Goal: Task Accomplishment & Management: Complete application form

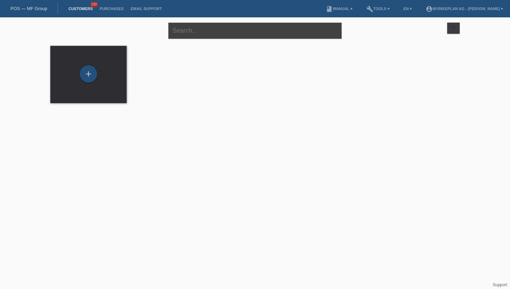
click at [200, 32] on input "text" at bounding box center [254, 31] width 173 height 16
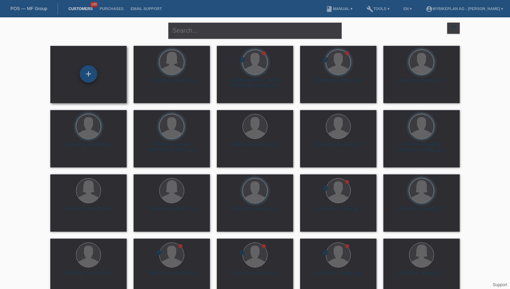
click at [91, 74] on div "+" at bounding box center [88, 73] width 17 height 17
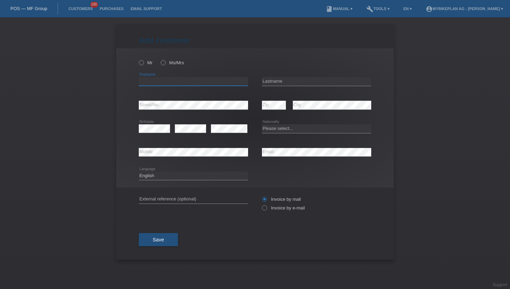
click at [158, 84] on input "text" at bounding box center [193, 81] width 109 height 9
click at [138, 59] on icon at bounding box center [138, 59] width 0 height 0
click at [141, 63] on input "Mr" at bounding box center [141, 62] width 5 height 5
radio input "true"
click at [151, 83] on input "text" at bounding box center [193, 81] width 109 height 9
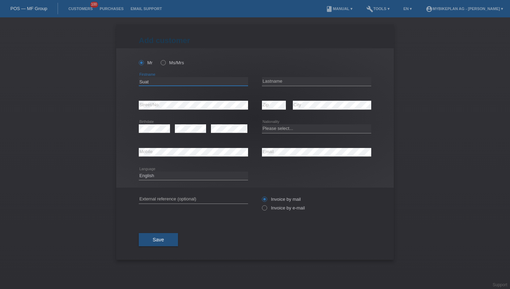
type input "Suat"
click at [277, 83] on input "text" at bounding box center [316, 81] width 109 height 9
type input "Jaaiu"
click at [221, 133] on div "error" at bounding box center [229, 129] width 36 height 24
click at [261, 204] on icon at bounding box center [261, 204] width 0 height 0
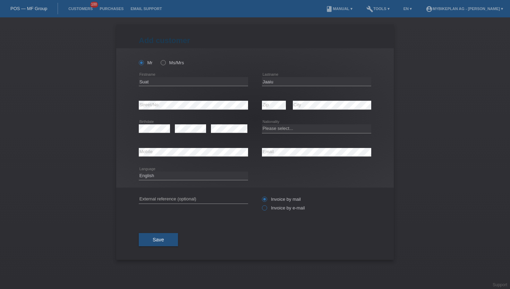
click at [265, 208] on input "Invoice by e-mail" at bounding box center [264, 209] width 5 height 9
radio input "true"
click at [273, 131] on select "Please select... Switzerland Austria Germany Liechtenstein ------------ Afghani…" at bounding box center [316, 128] width 109 height 8
select select "RS"
click at [262, 124] on select "Please select... Switzerland Austria Germany Liechtenstein ------------ Afghani…" at bounding box center [316, 128] width 109 height 8
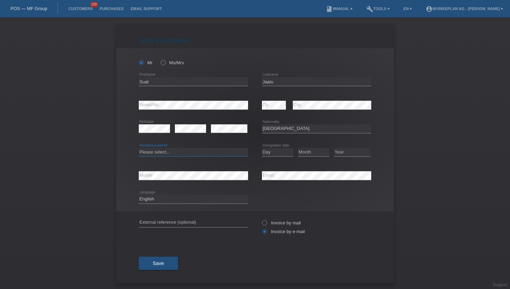
click at [153, 151] on select "Please select... C B B - Refugee status Other" at bounding box center [193, 152] width 109 height 8
select select "C"
click at [139, 148] on select "Please select... C B B - Refugee status Other" at bounding box center [193, 152] width 109 height 8
click at [272, 151] on select "Day 01 02 03 04 05 06 07 08 09 10 11" at bounding box center [277, 152] width 31 height 8
select select "24"
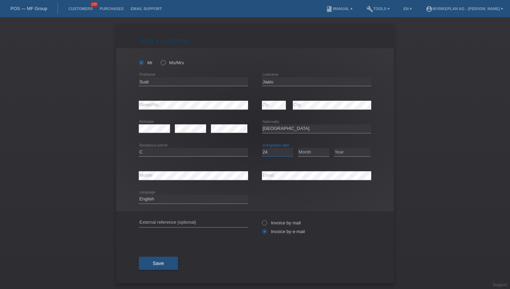
click at [262, 148] on select "Day 01 02 03 04 05 06 07 08 09 10 11" at bounding box center [277, 152] width 31 height 8
click at [303, 153] on select "Month 01 02 03 04 05 06 07 08 09 10 11" at bounding box center [313, 152] width 31 height 8
select select "08"
click at [298, 148] on select "Month 01 02 03 04 05 06 07 08 09 10 11" at bounding box center [313, 152] width 31 height 8
click at [343, 152] on select "Year 2025 2024 2023 2022 2021 2020 2019 2018 2017 2016 2015 2014 2013 2012 2011…" at bounding box center [352, 152] width 36 height 8
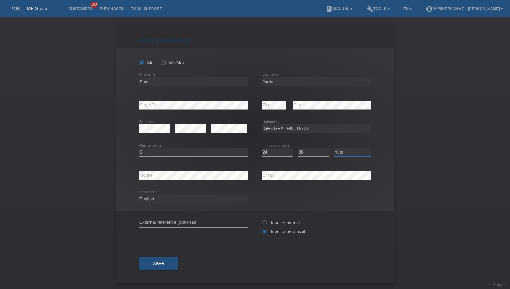
select select "1994"
click at [334, 148] on select "Year 2025 2024 2023 2022 2021 2020 2019 2018 2017 2016 2015 2014 2013 2012 2011…" at bounding box center [352, 152] width 36 height 8
click at [155, 201] on select "Deutsch Français Italiano English" at bounding box center [193, 199] width 109 height 8
select select "de"
click at [139, 195] on select "Deutsch Français Italiano English" at bounding box center [193, 199] width 109 height 8
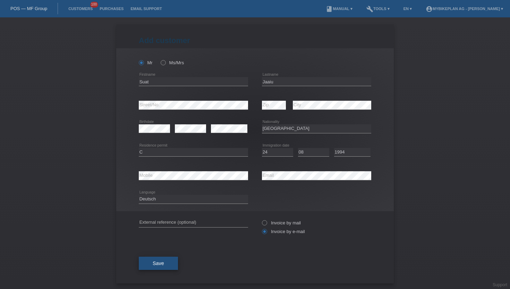
click at [151, 266] on button "Save" at bounding box center [158, 262] width 39 height 13
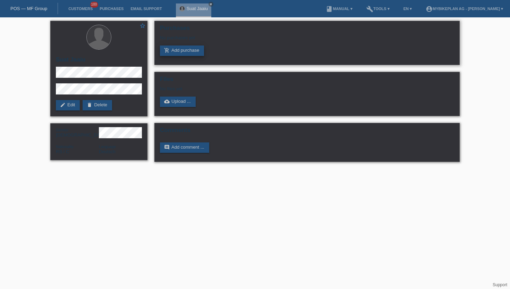
click at [180, 51] on link "add_shopping_cart Add purchase" at bounding box center [182, 50] width 44 height 10
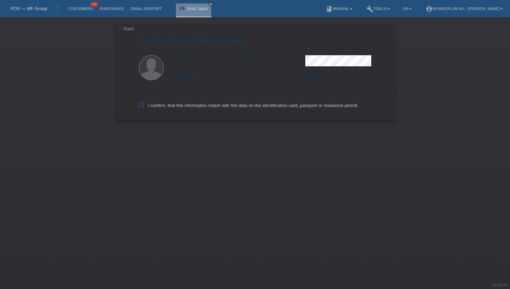
click at [145, 106] on label "I confirm, that this information match with the data on the identification card…" at bounding box center [249, 105] width 220 height 5
click at [143, 106] on input "I confirm, that this information match with the data on the identification card…" at bounding box center [141, 105] width 5 height 5
checkbox input "true"
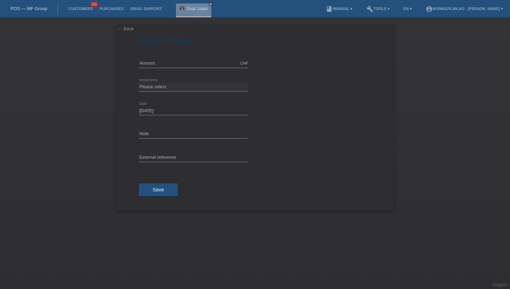
click at [202, 68] on icon at bounding box center [193, 68] width 109 height 0
click at [196, 65] on input "text" at bounding box center [193, 63] width 109 height 9
type input "15000.00"
click at [160, 88] on select "Please select 6 instalments 12 instalments 18 instalments 24 instalments 36 ins…" at bounding box center [193, 87] width 109 height 8
select select "488"
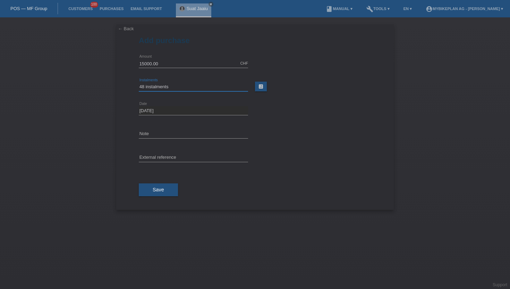
click at [139, 83] on select "Please select 6 instalments 12 instalments 18 instalments 24 instalments 36 ins…" at bounding box center [193, 87] width 109 height 8
click at [155, 191] on span "Save" at bounding box center [158, 190] width 11 height 6
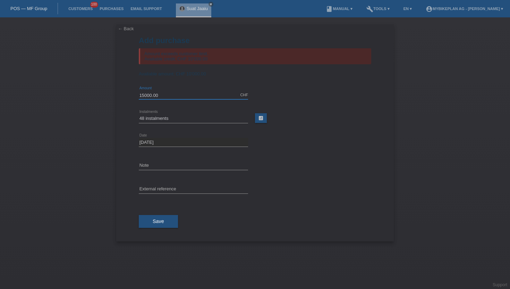
click at [184, 95] on input "15000.00" at bounding box center [193, 95] width 109 height 9
type input "10000.00"
click at [155, 226] on button "Save" at bounding box center [158, 221] width 39 height 13
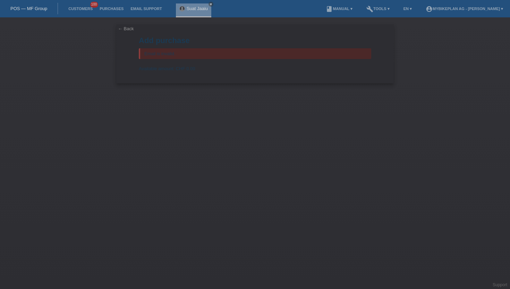
click at [122, 31] on link "← Back" at bounding box center [126, 28] width 16 height 5
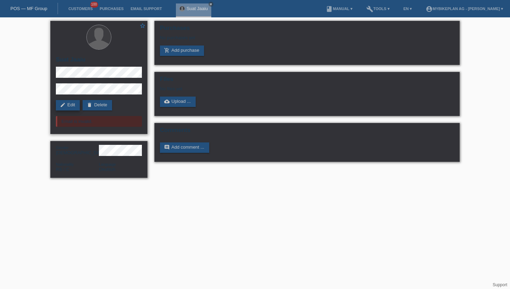
click at [71, 103] on link "edit Edit" at bounding box center [68, 105] width 24 height 10
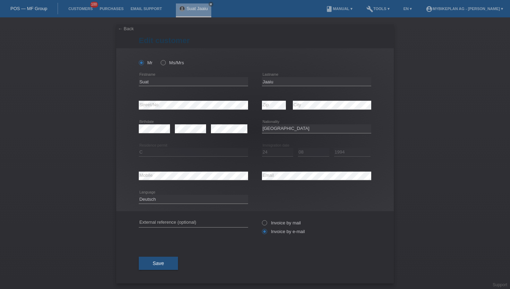
select select "RS"
select select "C"
select select "24"
select select "08"
select select "1994"
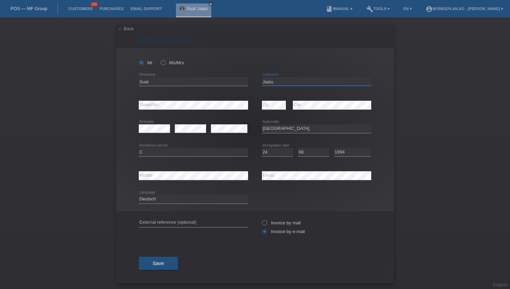
click at [271, 81] on input "Jaaiu" at bounding box center [316, 81] width 109 height 9
type input "[PERSON_NAME]"
click at [145, 269] on button "Save" at bounding box center [158, 262] width 39 height 13
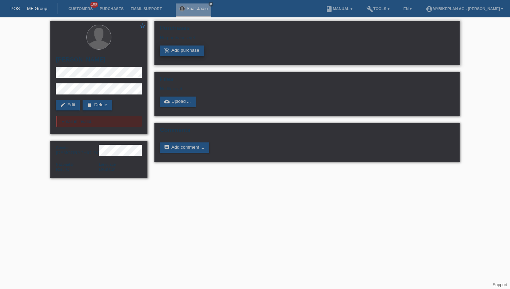
click at [174, 52] on link "add_shopping_cart Add purchase" at bounding box center [182, 50] width 44 height 10
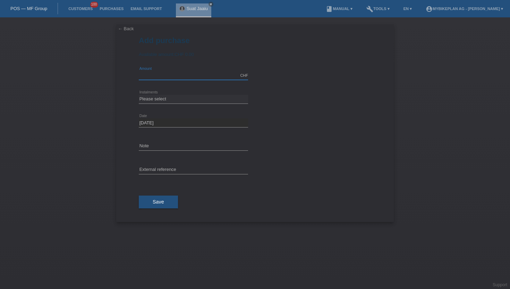
click at [155, 78] on input "text" at bounding box center [193, 75] width 109 height 9
type input "10000.00"
click at [161, 100] on select "Please select 6 instalments 12 instalments 18 instalments 24 instalments 36 ins…" at bounding box center [193, 99] width 109 height 8
select select "488"
click at [139, 95] on select "Please select 6 instalments 12 instalments 18 instalments 24 instalments 36 ins…" at bounding box center [193, 99] width 109 height 8
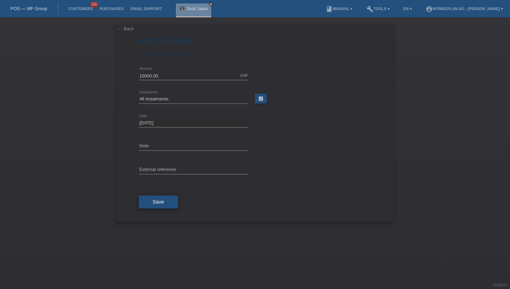
click at [160, 204] on span "Save" at bounding box center [158, 202] width 11 height 6
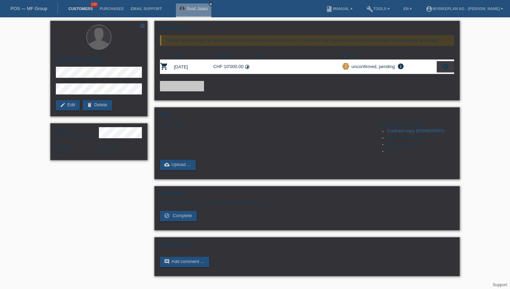
click at [86, 10] on link "Customers" at bounding box center [80, 9] width 31 height 4
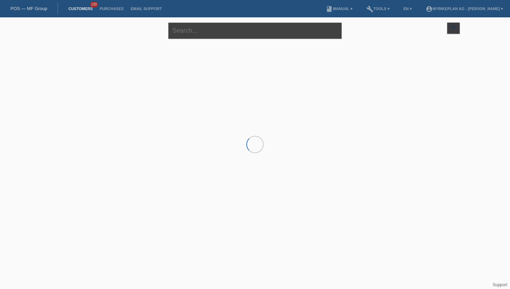
click at [188, 31] on input "text" at bounding box center [254, 31] width 173 height 16
paste input "[PERSON_NAME]"
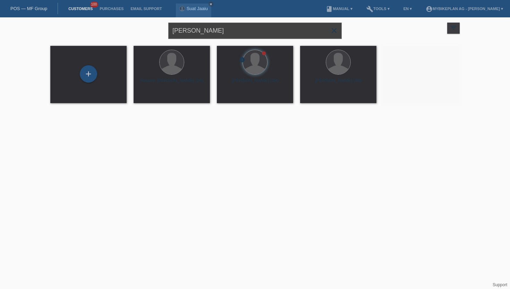
type input "[PERSON_NAME]"
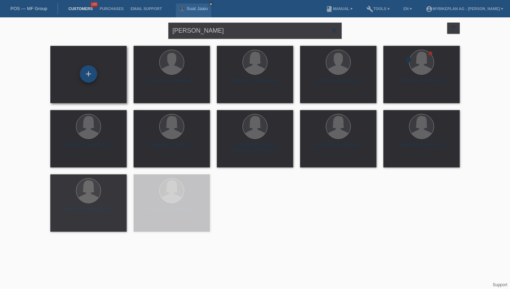
click at [93, 78] on div "+" at bounding box center [88, 74] width 17 height 12
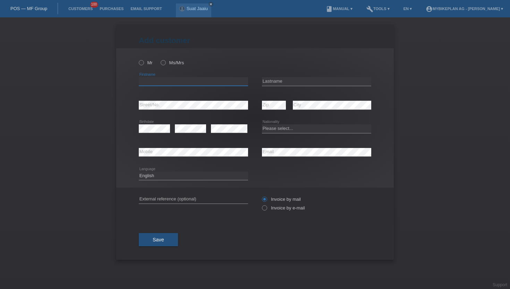
click at [148, 79] on input "text" at bounding box center [193, 81] width 109 height 9
paste input "[PERSON_NAME]"
click at [156, 80] on input "[PERSON_NAME]" at bounding box center [193, 81] width 109 height 9
type input "Marie"
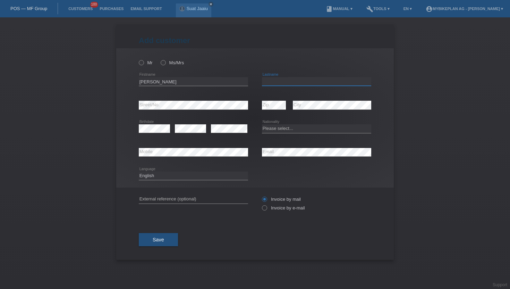
click at [270, 79] on input "text" at bounding box center [316, 81] width 109 height 9
paste input "Alexis"
type input "Alexis"
click at [160, 59] on icon at bounding box center [160, 59] width 0 height 0
click at [165, 62] on input "Ms/Mrs" at bounding box center [163, 62] width 5 height 5
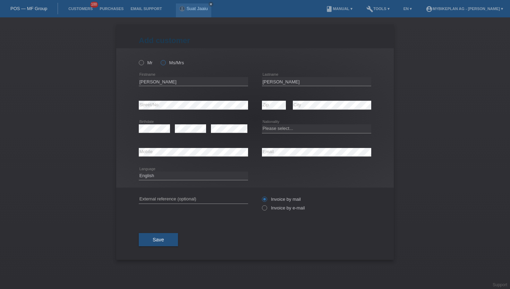
radio input "true"
click at [261, 204] on icon at bounding box center [261, 204] width 0 height 0
click at [264, 209] on input "Invoice by e-mail" at bounding box center [264, 209] width 5 height 9
radio input "true"
click at [144, 174] on select "Deutsch Français Italiano English" at bounding box center [193, 175] width 109 height 8
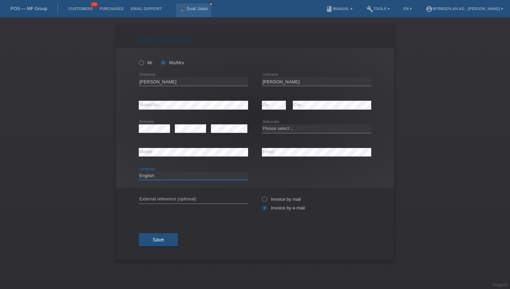
select select "de"
click at [139, 171] on select "Deutsch Français Italiano English" at bounding box center [193, 175] width 109 height 8
click at [268, 133] on icon at bounding box center [316, 133] width 109 height 0
click at [268, 132] on select "Please select... Switzerland Austria Germany Liechtenstein ------------ Afghani…" at bounding box center [316, 128] width 109 height 8
select select "CH"
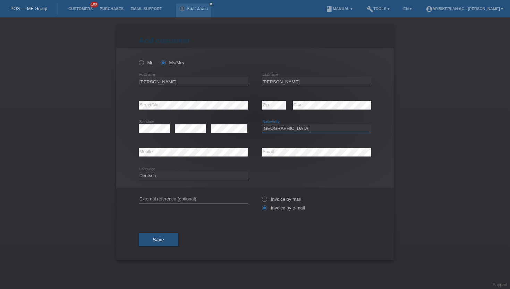
click at [262, 124] on select "Please select... Switzerland Austria Germany Liechtenstein ------------ Afghani…" at bounding box center [316, 128] width 109 height 8
click at [164, 243] on button "Save" at bounding box center [158, 239] width 39 height 13
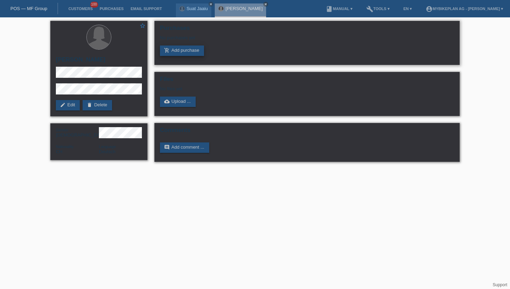
click at [190, 52] on link "add_shopping_cart Add purchase" at bounding box center [182, 50] width 44 height 10
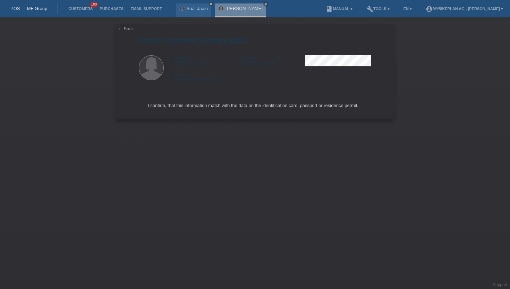
click at [139, 107] on icon at bounding box center [141, 105] width 5 height 5
click at [139, 107] on input "I confirm, that this information match with the data on the identification card…" at bounding box center [141, 105] width 5 height 5
checkbox input "true"
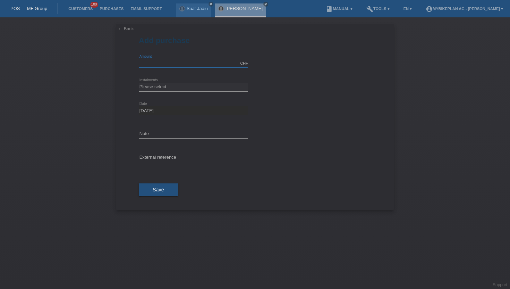
click at [148, 62] on input "text" at bounding box center [193, 63] width 109 height 9
type input "15000.00"
click at [157, 88] on select "Please select 6 instalments 12 instalments 18 instalments 24 instalments 36 ins…" at bounding box center [193, 87] width 109 height 8
click at [139, 83] on select "Please select 6 instalments 12 instalments 18 instalments 24 instalments 36 ins…" at bounding box center [193, 87] width 109 height 8
click at [161, 90] on select "Please select 6 instalments 12 instalments 18 instalments 24 instalments 36 ins…" at bounding box center [193, 87] width 109 height 8
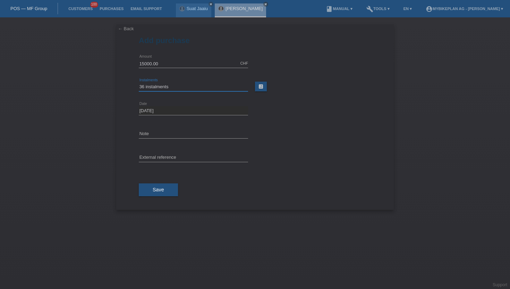
select select "488"
click at [139, 83] on select "Please select 6 instalments 12 instalments 18 instalments 24 instalments 36 ins…" at bounding box center [193, 87] width 109 height 8
click at [149, 190] on button "Save" at bounding box center [158, 189] width 39 height 13
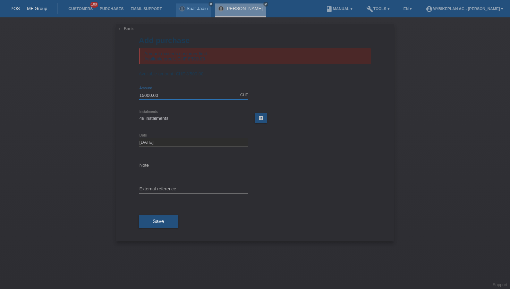
drag, startPoint x: 162, startPoint y: 98, endPoint x: 116, endPoint y: 91, distance: 46.3
click at [117, 92] on div "← Back Add purchase Amount exceeds customer limit. Available credit: CHF 8'500.…" at bounding box center [254, 132] width 277 height 217
type input "8500.00"
click at [151, 226] on button "Save" at bounding box center [158, 221] width 39 height 13
